Goal: Find specific page/section: Find specific page/section

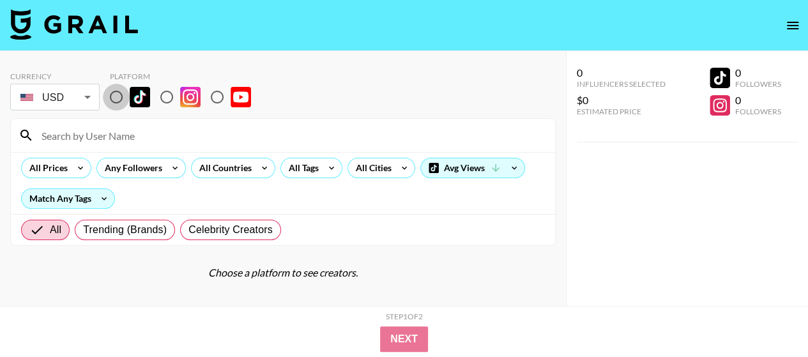
click at [117, 91] on input "radio" at bounding box center [116, 97] width 27 height 27
radio input "true"
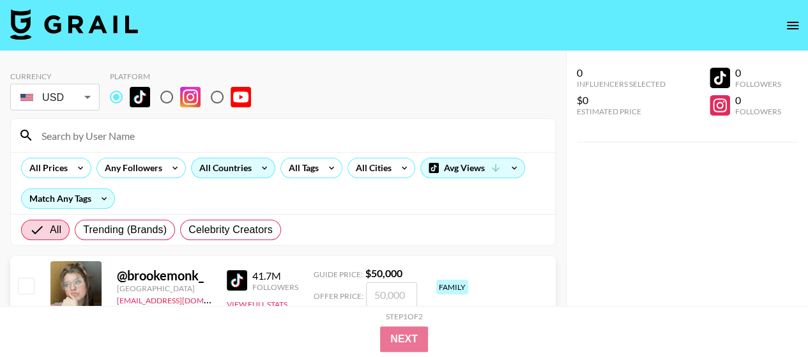
click at [259, 170] on icon at bounding box center [264, 167] width 20 height 19
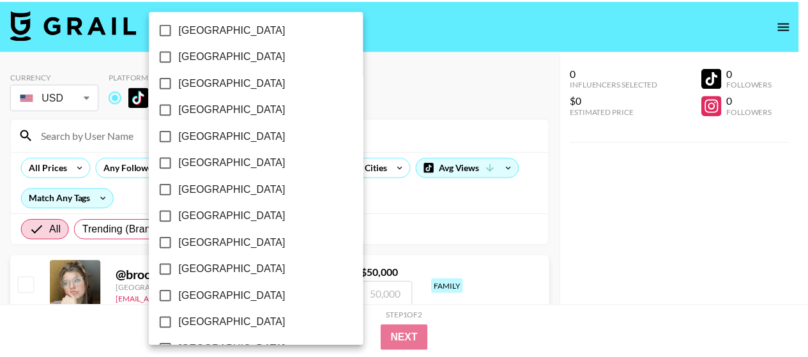
scroll to position [256, 0]
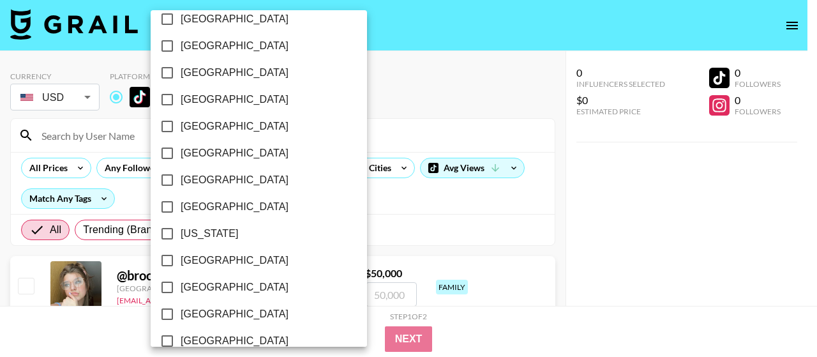
click at [204, 256] on span "[GEOGRAPHIC_DATA]" at bounding box center [235, 260] width 108 height 15
click at [181, 256] on input "[GEOGRAPHIC_DATA]" at bounding box center [167, 260] width 27 height 27
checkbox input "true"
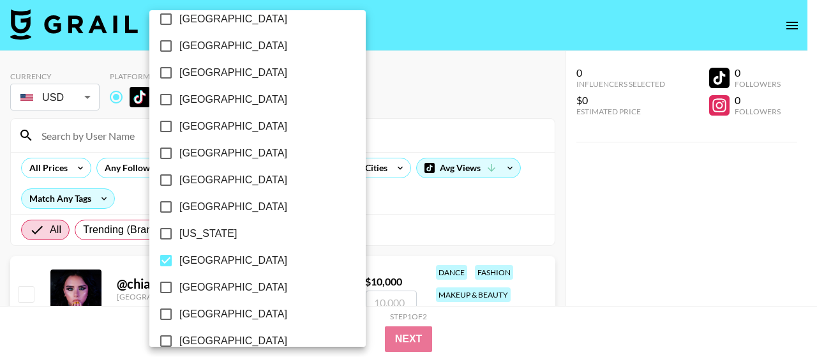
click at [424, 90] on div at bounding box center [408, 178] width 817 height 357
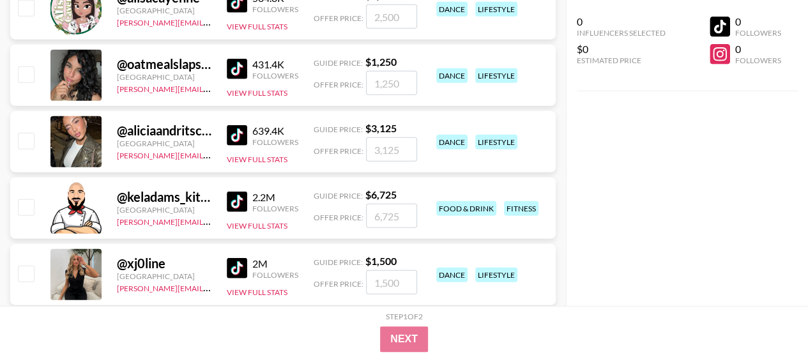
scroll to position [0, 0]
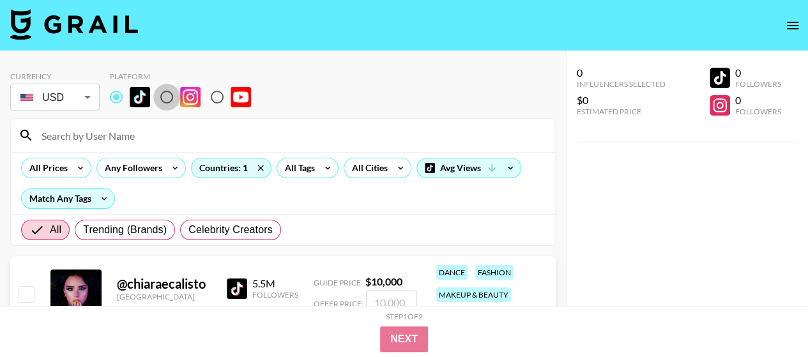
click at [170, 96] on input "radio" at bounding box center [166, 97] width 27 height 27
radio input "true"
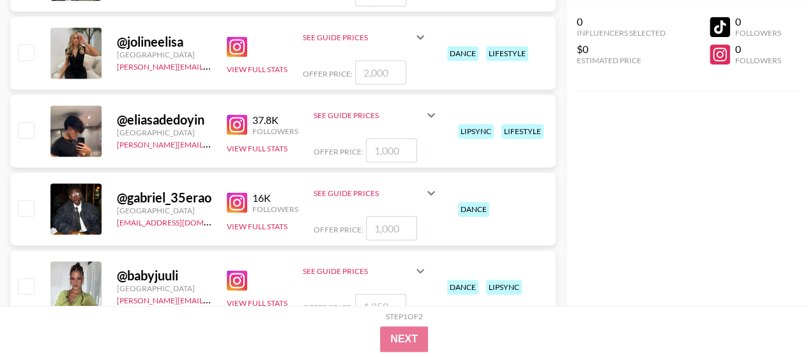
scroll to position [1213, 0]
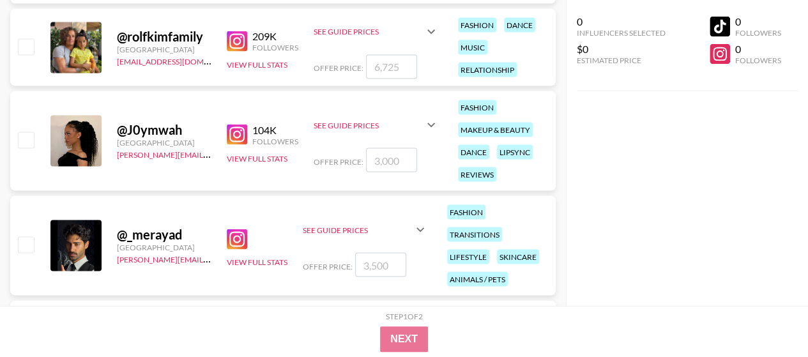
click at [237, 240] on img at bounding box center [237, 239] width 20 height 20
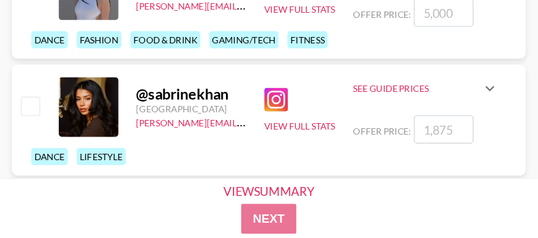
scroll to position [1972, 0]
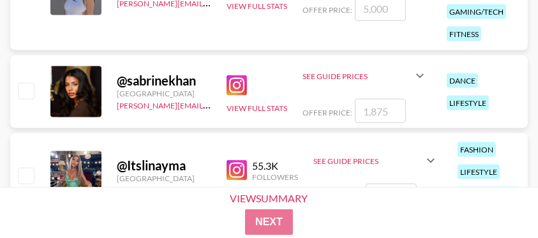
click at [238, 82] on img at bounding box center [237, 85] width 20 height 20
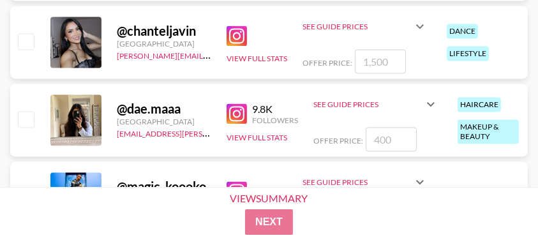
scroll to position [2568, 0]
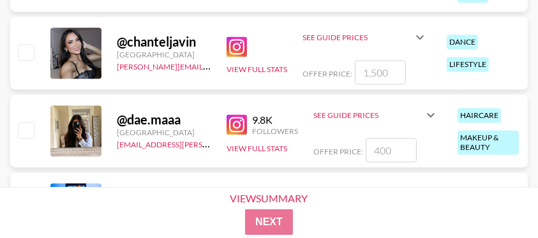
click at [235, 47] on img at bounding box center [237, 46] width 20 height 20
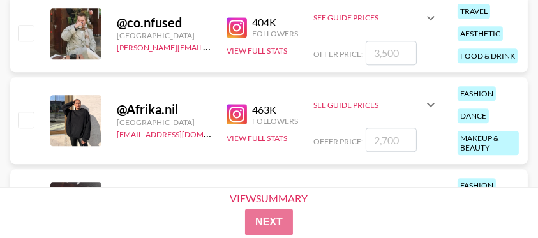
scroll to position [3334, 0]
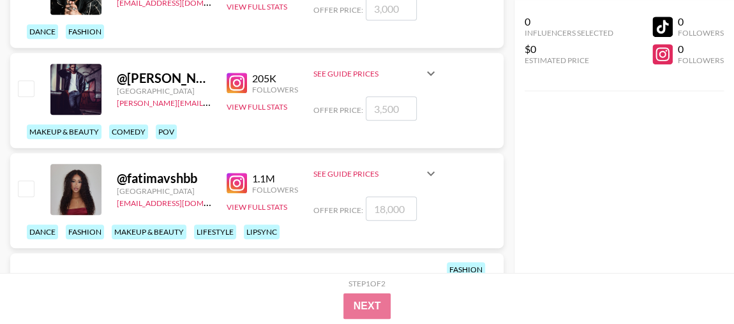
scroll to position [0, 0]
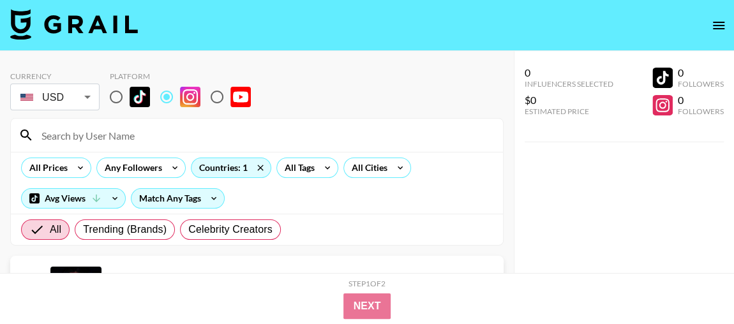
click at [117, 98] on input "radio" at bounding box center [116, 97] width 27 height 27
radio input "true"
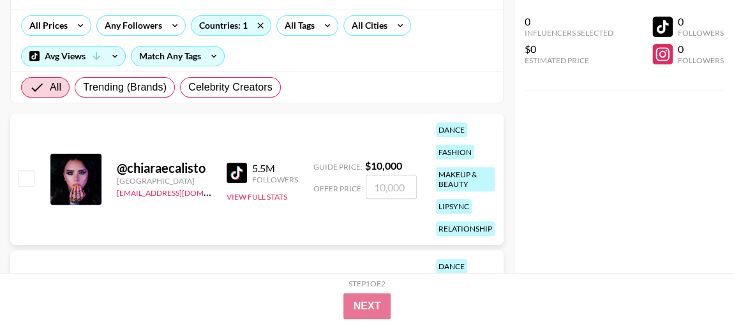
scroll to position [174, 0]
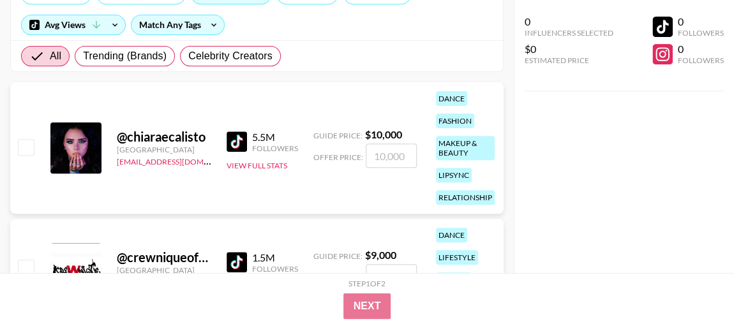
click at [234, 140] on img at bounding box center [237, 142] width 20 height 20
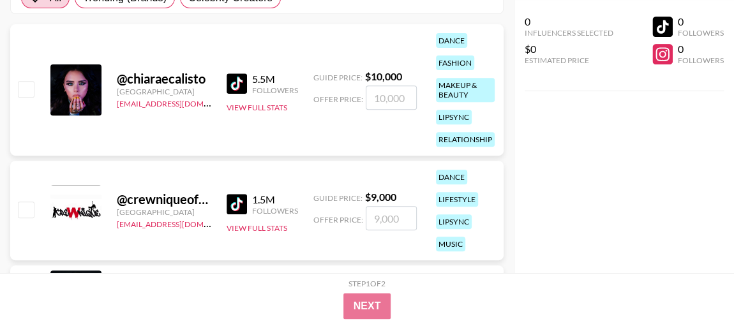
scroll to position [290, 0]
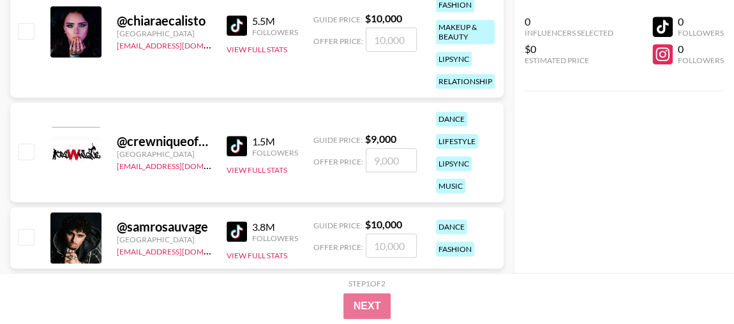
click at [239, 145] on img at bounding box center [237, 146] width 20 height 20
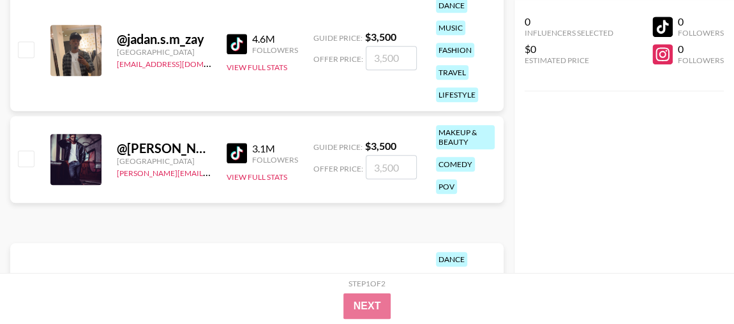
scroll to position [696, 0]
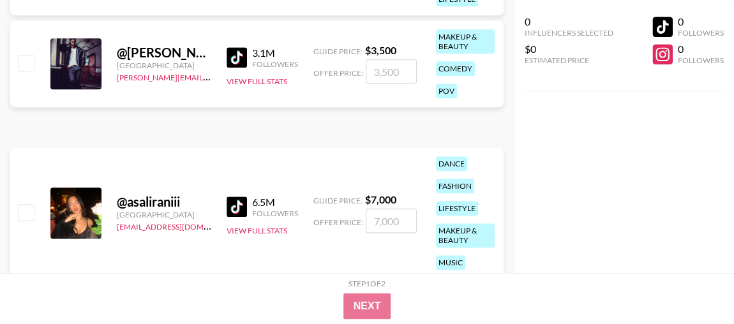
click at [239, 58] on img at bounding box center [237, 57] width 20 height 20
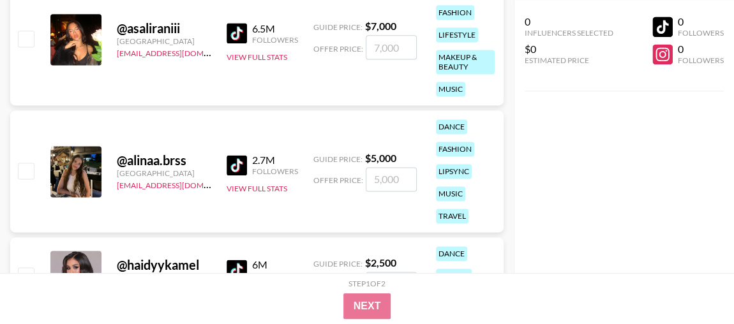
scroll to position [870, 0]
click at [236, 161] on img at bounding box center [237, 165] width 20 height 20
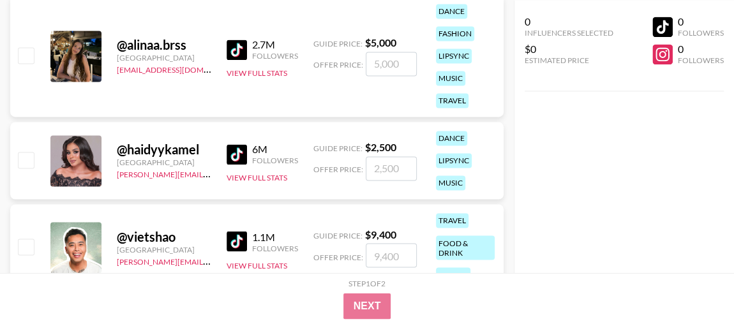
scroll to position [1045, 0]
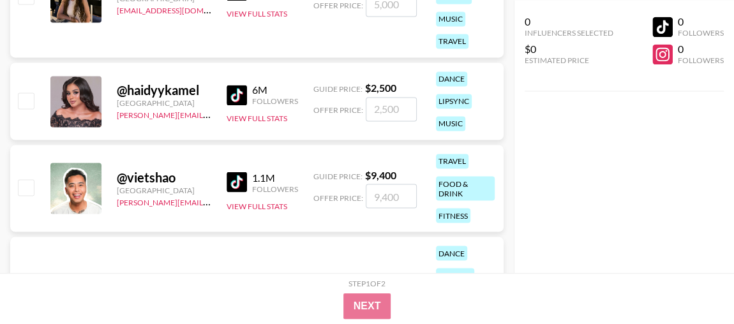
click at [236, 96] on img at bounding box center [237, 95] width 20 height 20
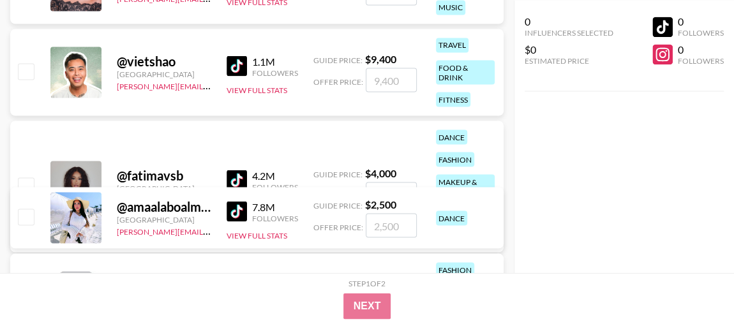
scroll to position [1219, 0]
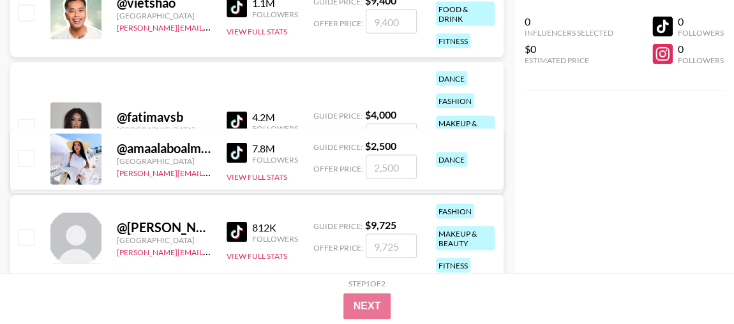
click at [246, 111] on div "4.2M Followers" at bounding box center [263, 122] width 72 height 22
click at [241, 116] on img at bounding box center [237, 122] width 20 height 20
click at [241, 148] on img at bounding box center [237, 153] width 20 height 20
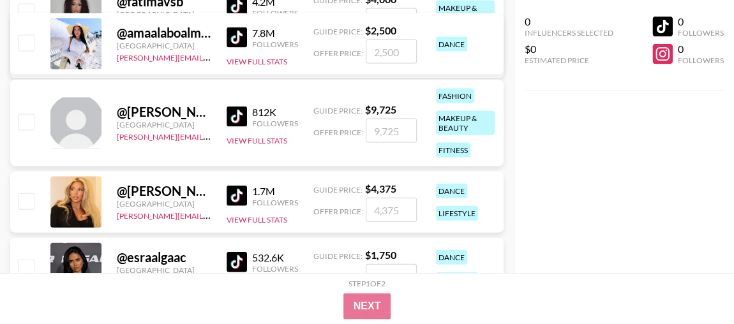
click at [238, 114] on img at bounding box center [237, 117] width 20 height 20
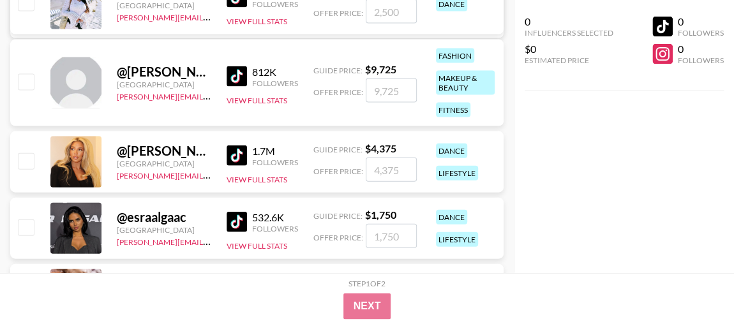
scroll to position [1393, 0]
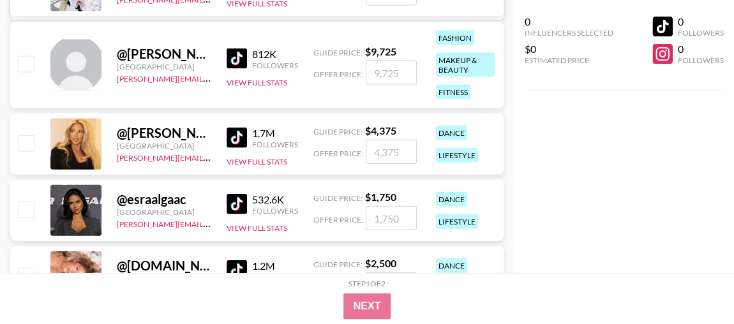
click at [237, 135] on img at bounding box center [237, 138] width 20 height 20
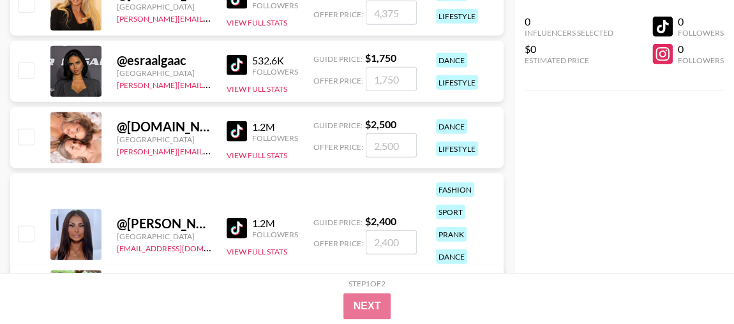
scroll to position [1567, 0]
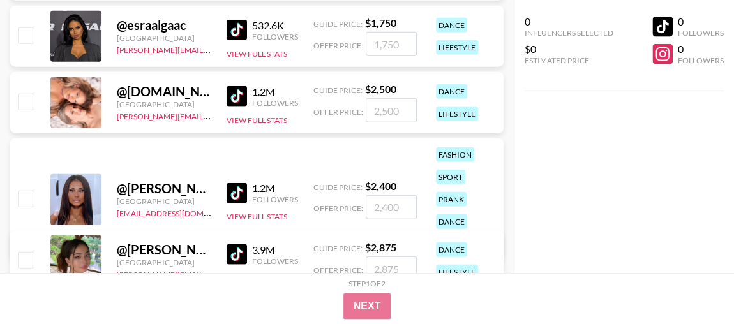
click at [236, 90] on img at bounding box center [237, 96] width 20 height 20
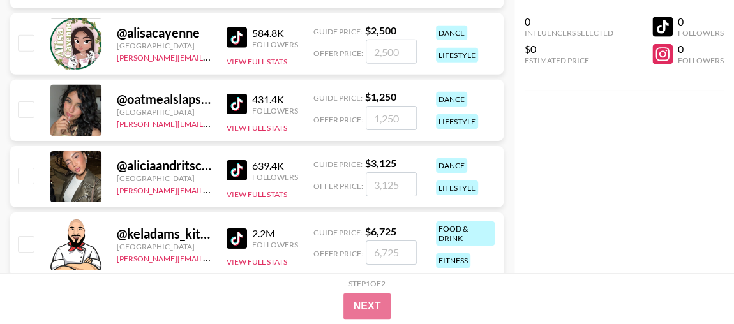
scroll to position [2089, 0]
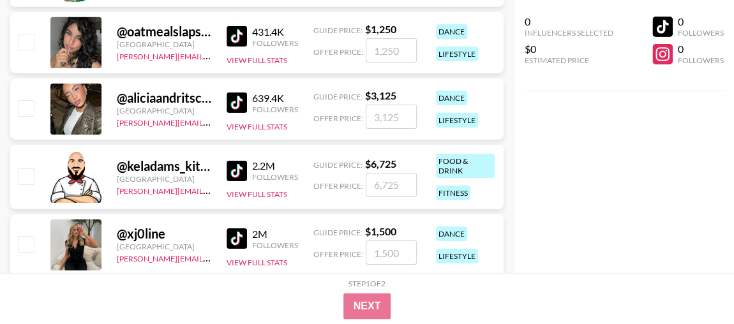
click at [236, 33] on img at bounding box center [237, 36] width 20 height 20
click at [234, 102] on img at bounding box center [237, 103] width 20 height 20
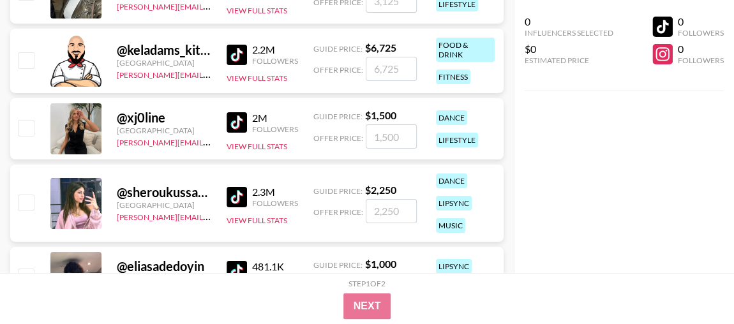
click at [238, 128] on img at bounding box center [237, 122] width 20 height 20
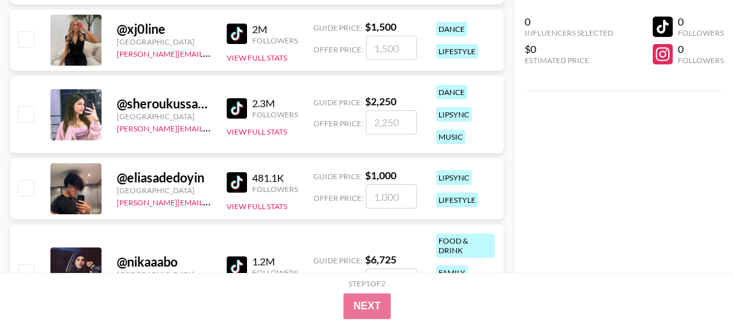
scroll to position [2322, 0]
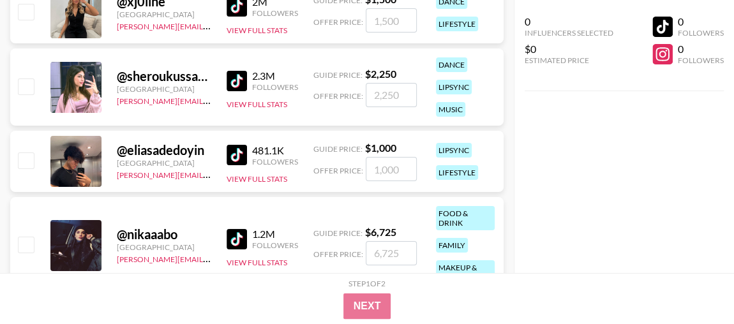
click at [238, 82] on img at bounding box center [237, 81] width 20 height 20
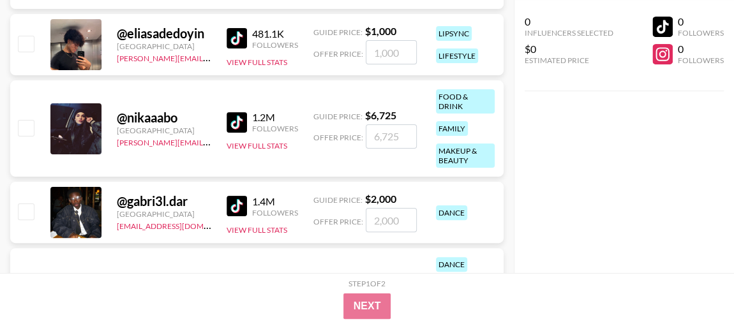
scroll to position [2508, 0]
click at [233, 127] on img at bounding box center [237, 123] width 20 height 20
click at [236, 204] on img at bounding box center [237, 207] width 20 height 20
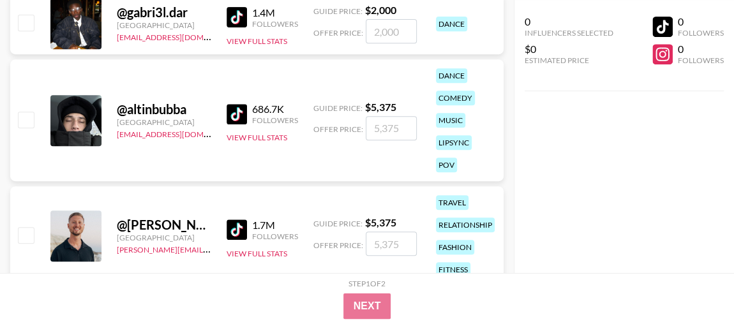
scroll to position [2741, 0]
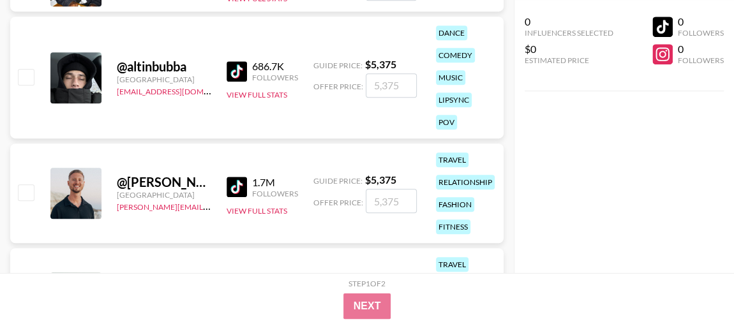
click at [236, 185] on img at bounding box center [237, 187] width 20 height 20
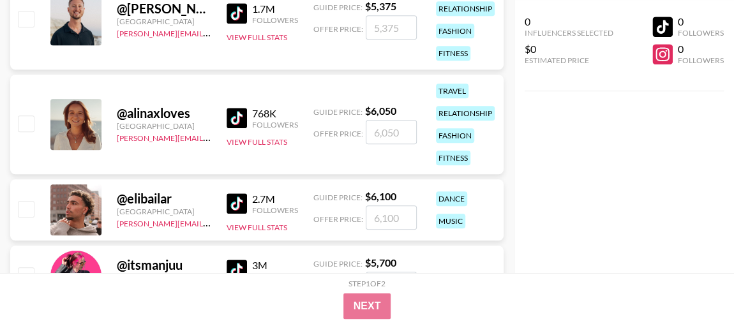
click at [234, 119] on img at bounding box center [237, 118] width 20 height 20
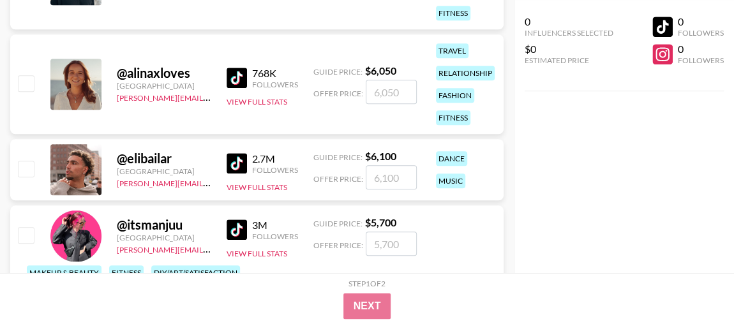
scroll to position [2972, 0]
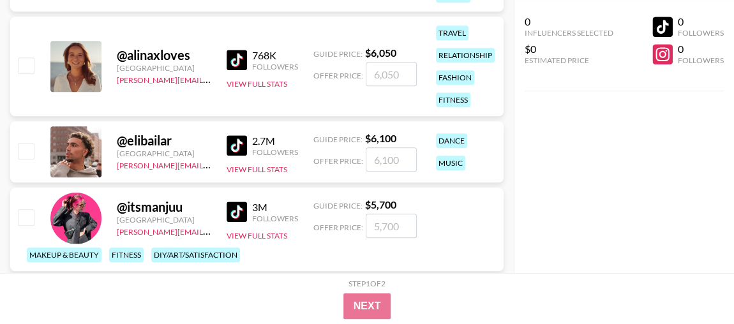
click at [246, 139] on img at bounding box center [237, 145] width 20 height 20
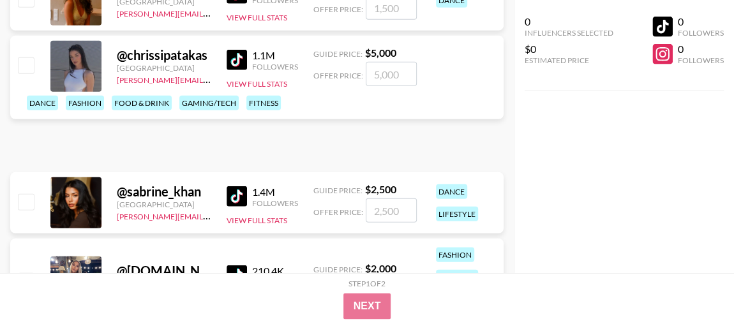
scroll to position [4249, 0]
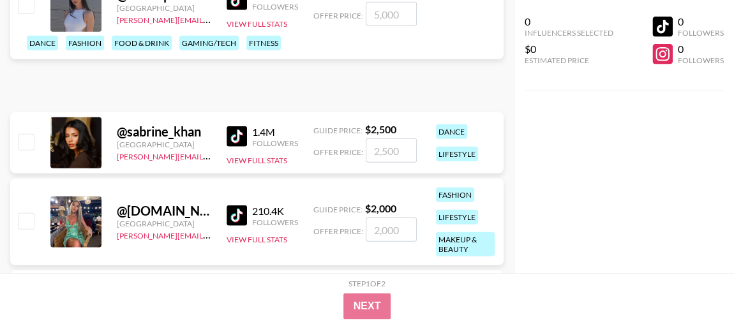
click at [237, 136] on img at bounding box center [237, 136] width 20 height 20
click at [238, 10] on img at bounding box center [237, 0] width 20 height 20
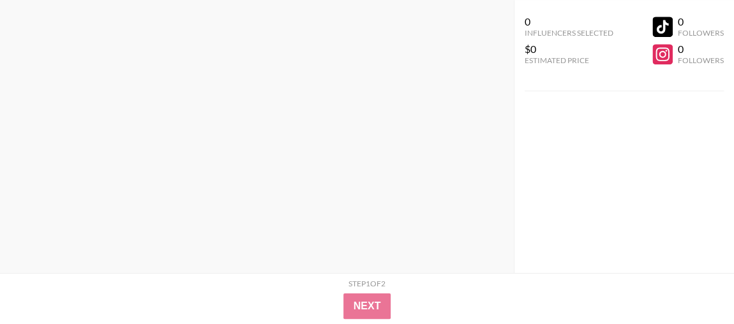
scroll to position [0, 0]
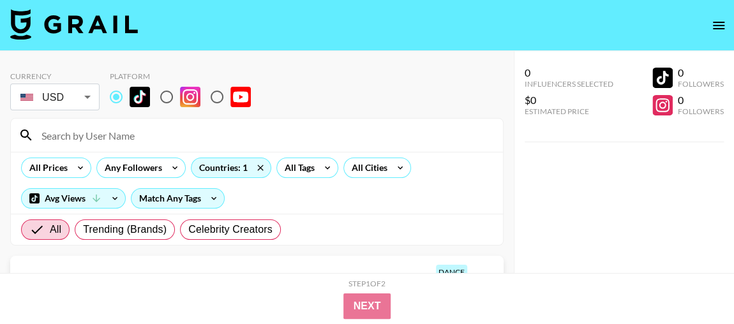
click at [66, 133] on input at bounding box center [265, 135] width 462 height 20
paste input "[PERSON_NAME].mkh"
type input "[PERSON_NAME].mkh"
click at [163, 96] on input "radio" at bounding box center [166, 97] width 27 height 27
radio input "true"
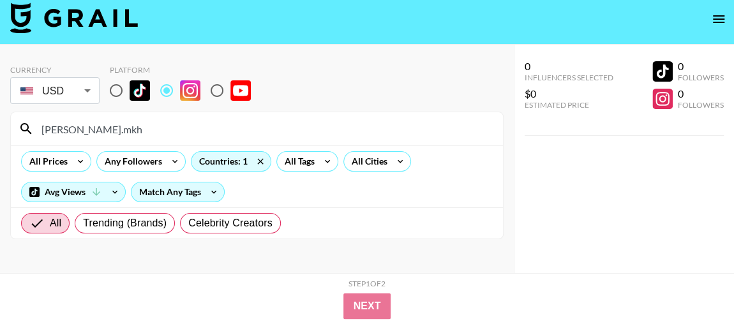
scroll to position [50, 0]
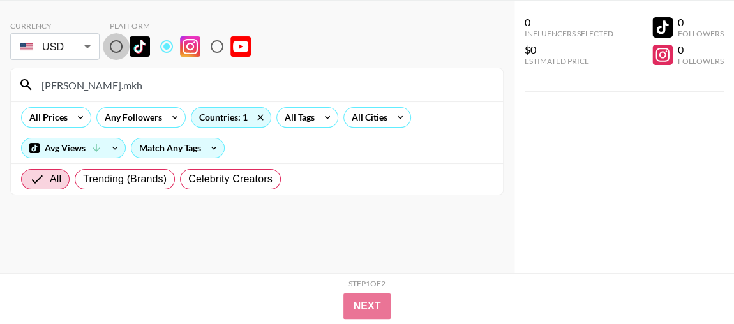
click at [110, 47] on input "radio" at bounding box center [116, 46] width 27 height 27
radio input "true"
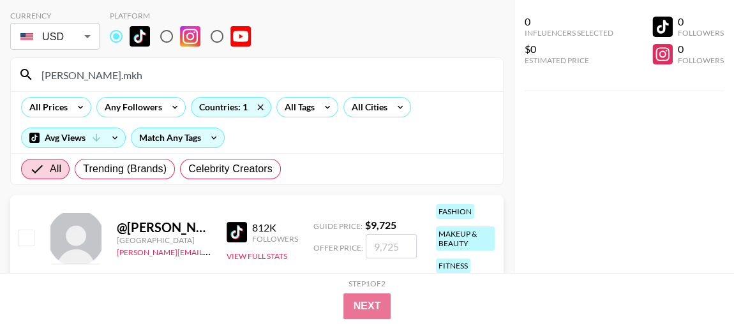
scroll to position [104, 0]
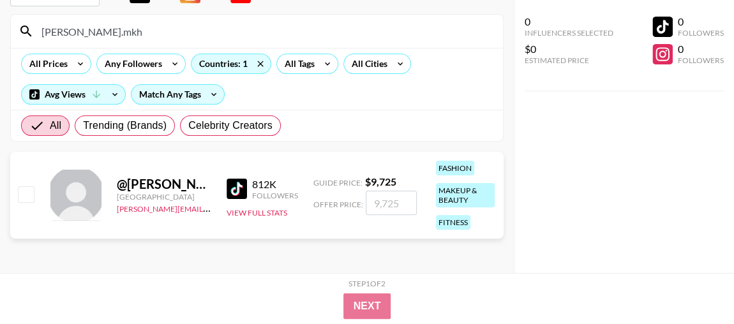
click at [241, 190] on img at bounding box center [237, 189] width 20 height 20
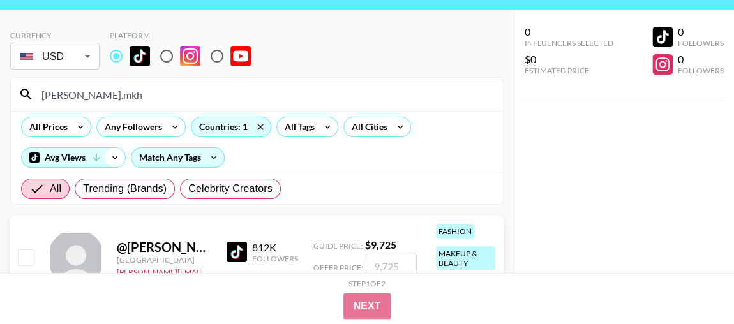
scroll to position [0, 0]
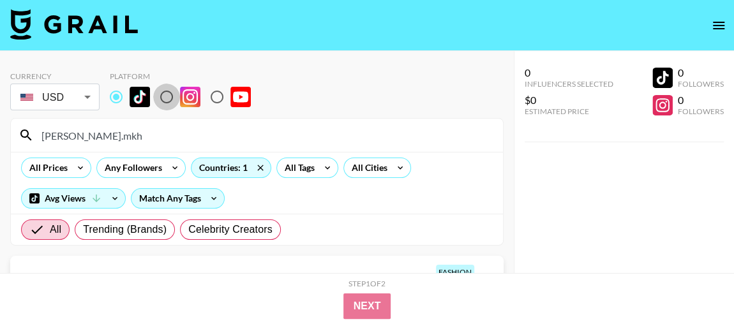
click at [167, 95] on input "radio" at bounding box center [166, 97] width 27 height 27
radio input "true"
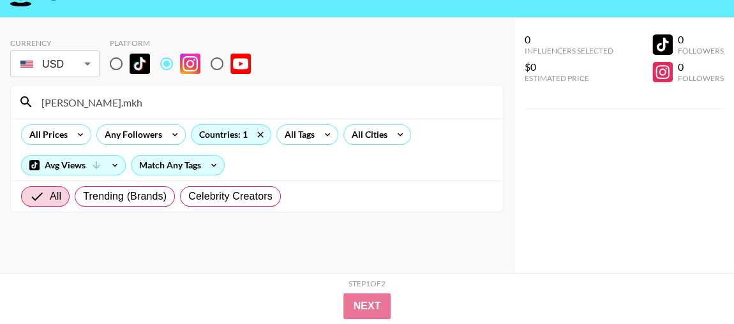
scroll to position [50, 0]
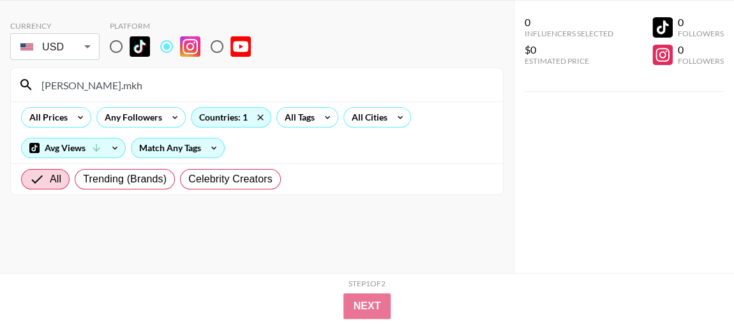
click at [218, 43] on input "radio" at bounding box center [217, 46] width 27 height 27
radio input "true"
click at [117, 45] on input "radio" at bounding box center [116, 46] width 27 height 27
radio input "true"
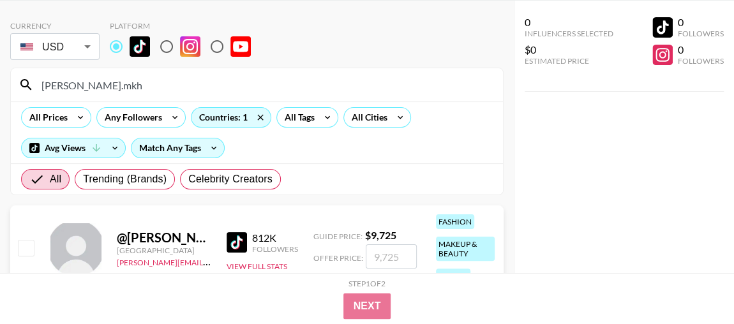
drag, startPoint x: 129, startPoint y: 79, endPoint x: 0, endPoint y: 75, distance: 129.0
click at [0, 75] on div "Currency USD USD ​ Platform mathilda.mkh All Prices Any Followers Countries: 1 …" at bounding box center [257, 165] width 514 height 328
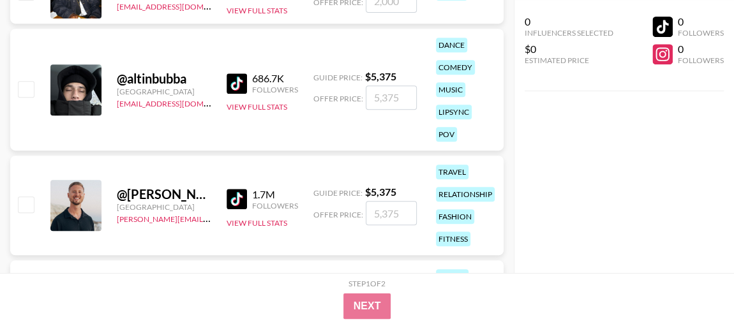
scroll to position [2721, 0]
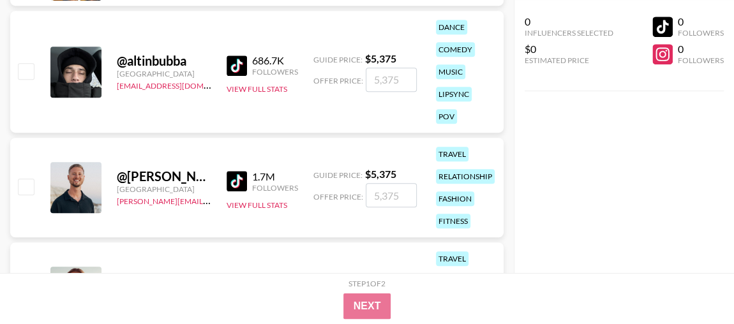
click at [232, 184] on img at bounding box center [237, 181] width 20 height 20
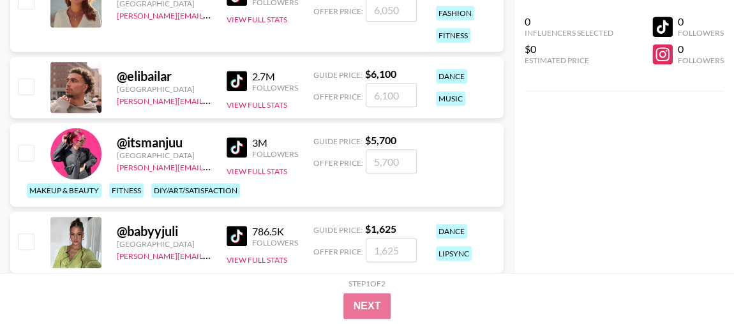
scroll to position [2895, 0]
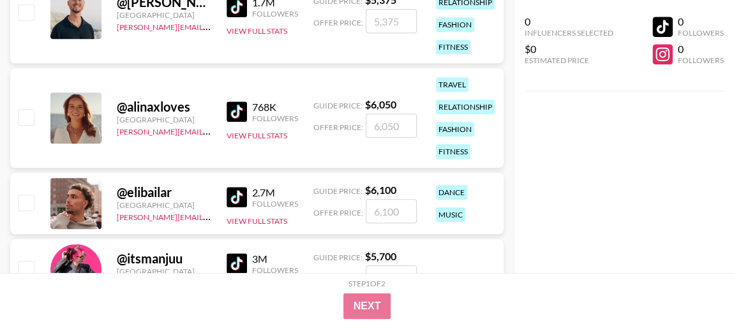
click at [232, 106] on img at bounding box center [237, 112] width 20 height 20
